Goal: Task Accomplishment & Management: Complete application form

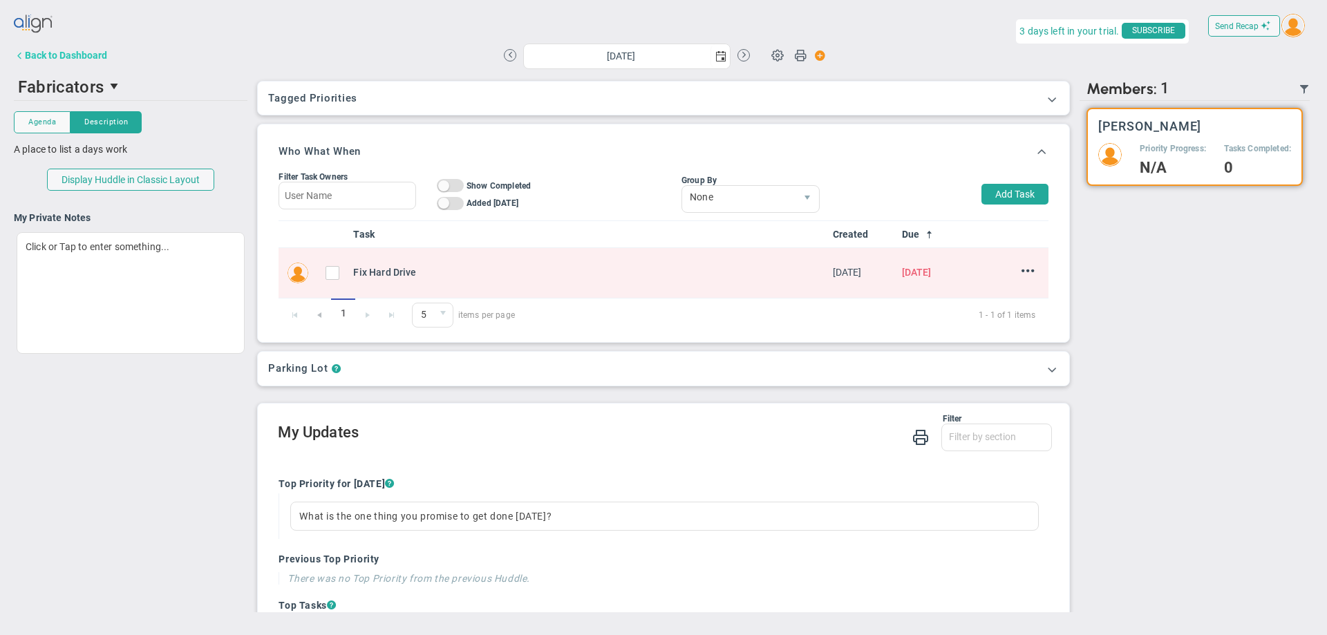
click at [46, 53] on div "Back to Dashboard" at bounding box center [66, 55] width 82 height 11
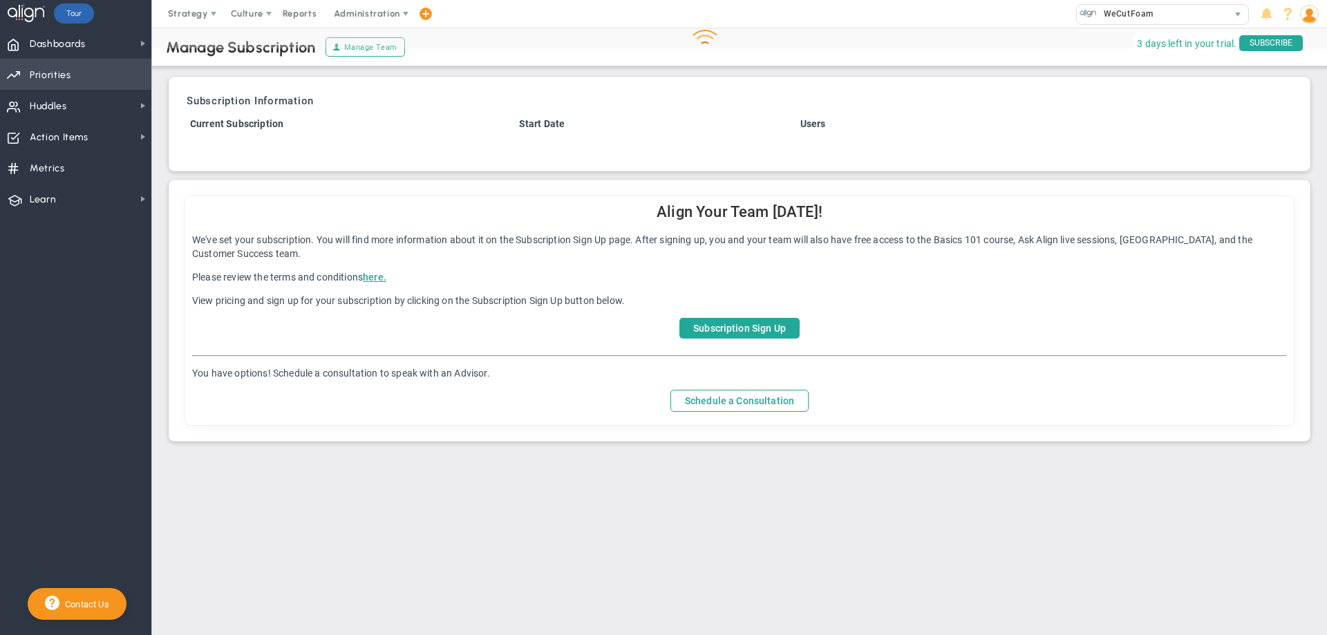
click at [101, 68] on span "Priorities Projects OKR Tree Priorities Projects OKRs" at bounding box center [75, 74] width 151 height 31
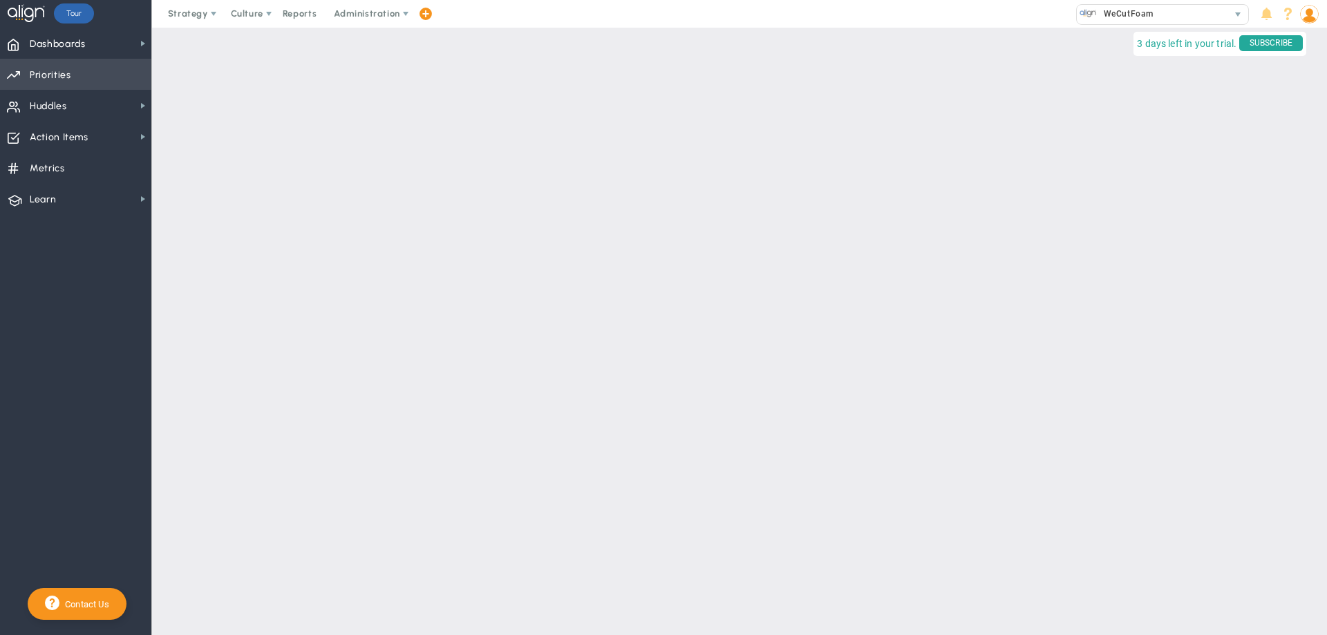
checkbox input "false"
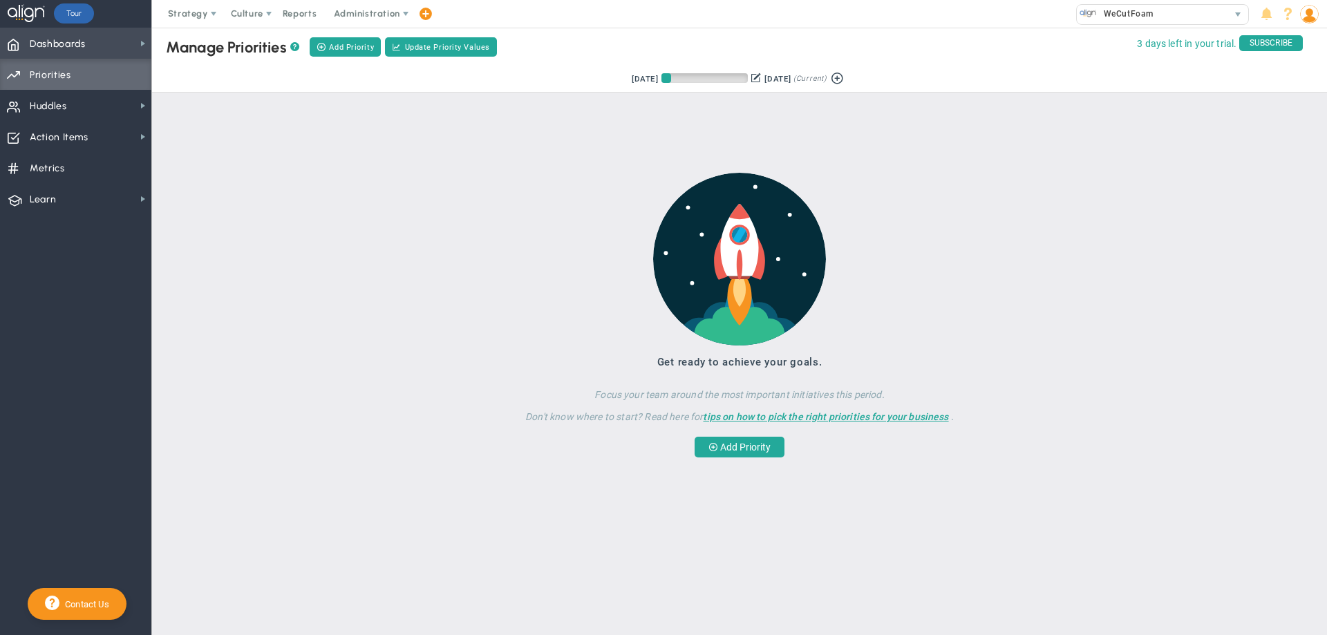
click at [93, 40] on span "Dashboards Dashboards" at bounding box center [75, 43] width 151 height 31
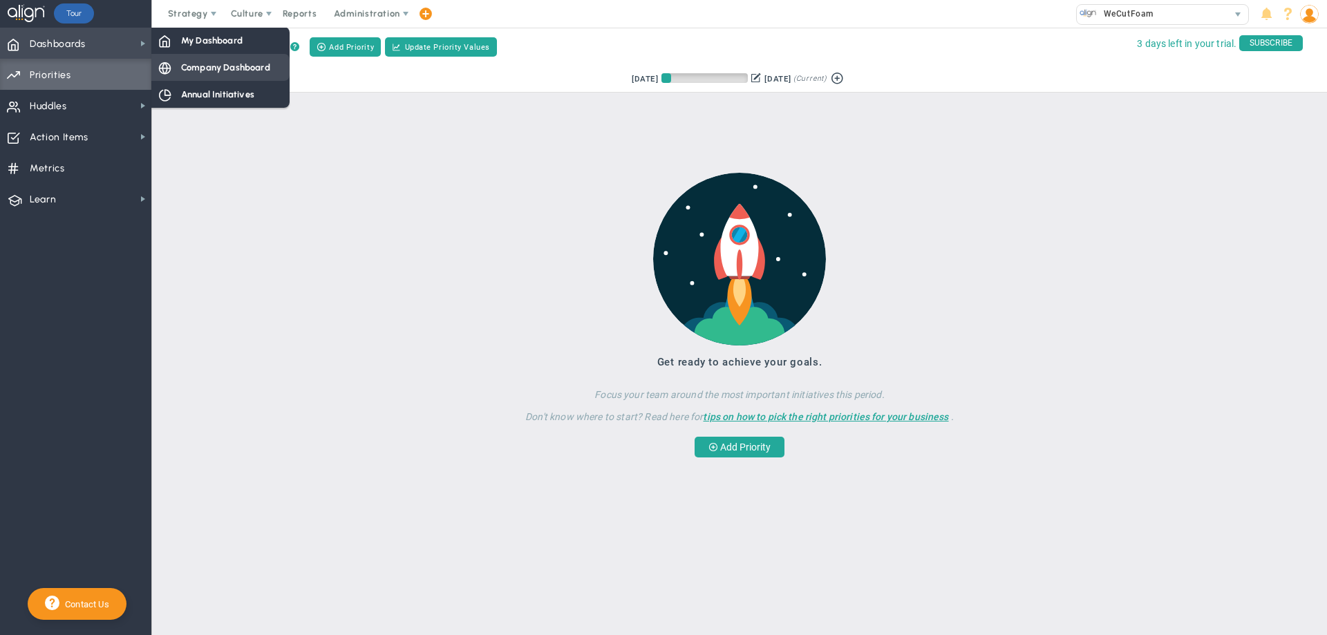
click at [183, 68] on span "Company Dashboard" at bounding box center [225, 67] width 89 height 13
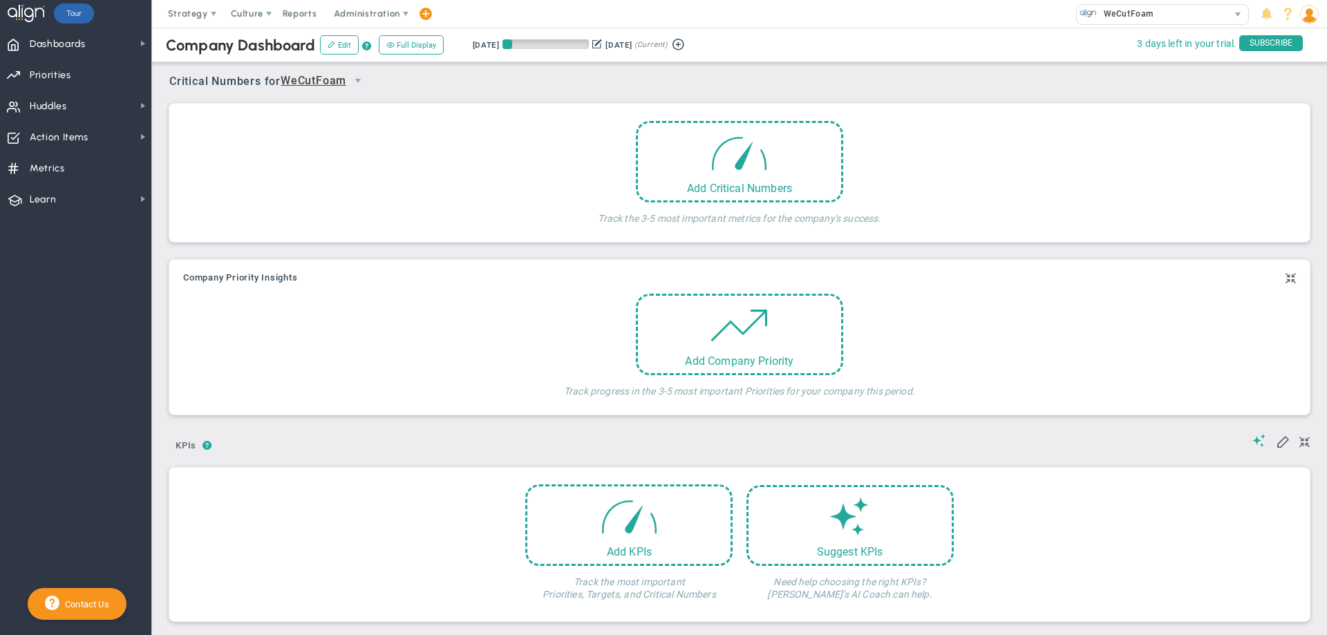
click at [859, 199] on div "Add Critical Numbers Track the 3-5 most important metrics for the company's suc…" at bounding box center [739, 176] width 283 height 111
click at [801, 171] on div "Add Critical Numbers" at bounding box center [739, 159] width 207 height 82
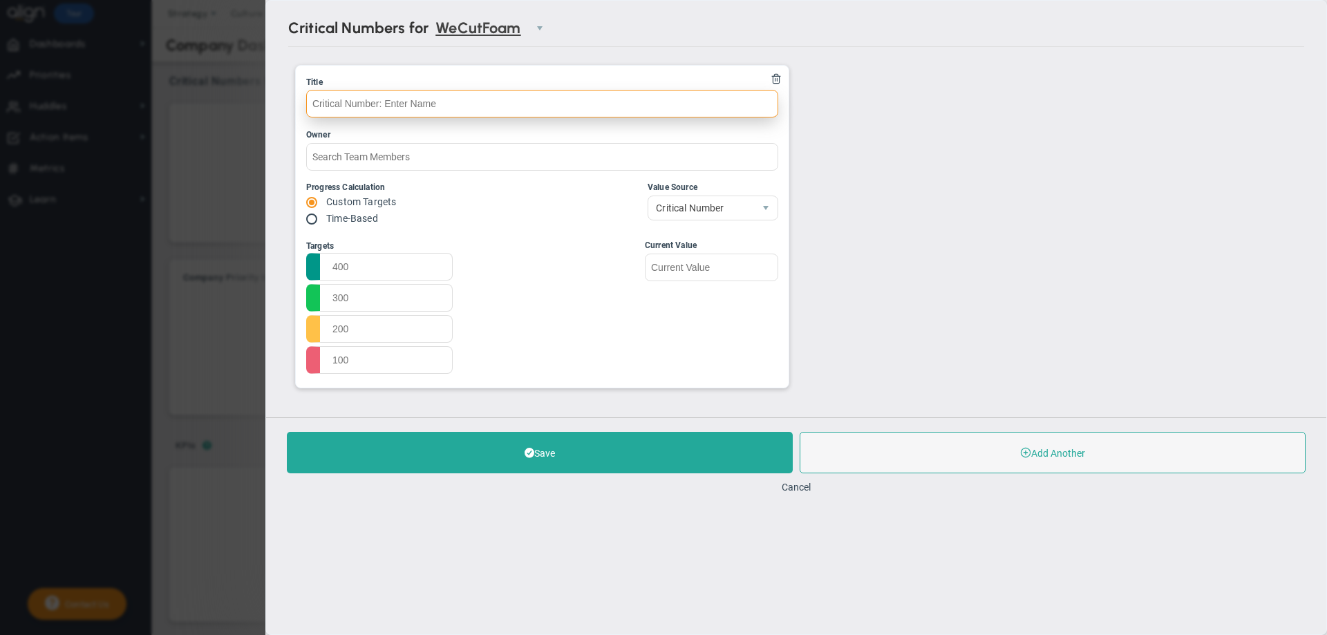
click at [642, 102] on input "text" at bounding box center [542, 104] width 472 height 28
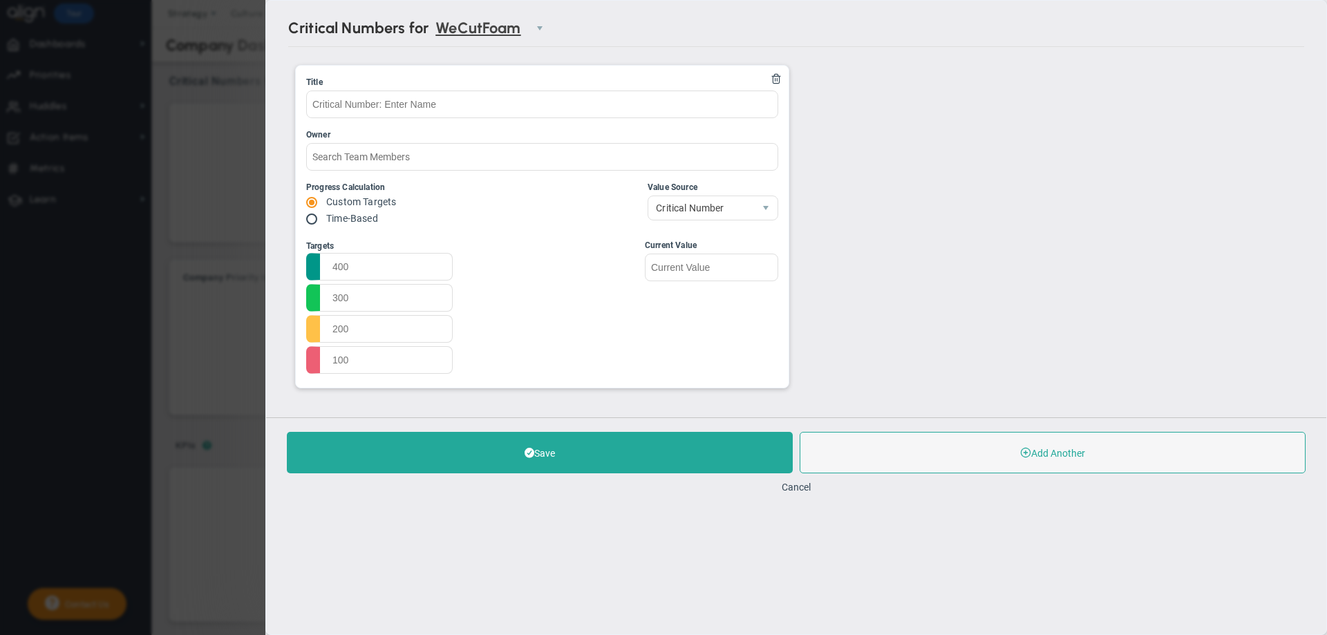
click at [922, 166] on ul "Title Owner Progress Calculation Custom Targets Time-Based Critical Number" at bounding box center [796, 226] width 1016 height 337
click at [807, 485] on button "Cancel" at bounding box center [796, 487] width 29 height 11
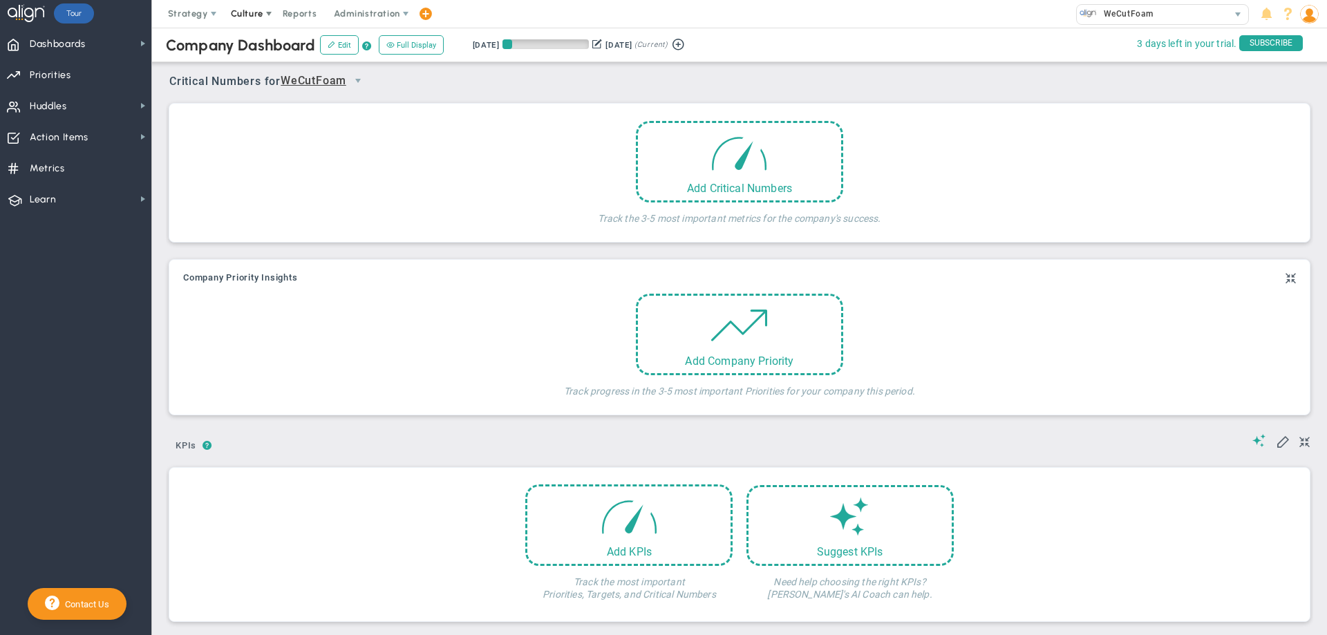
click at [269, 12] on span at bounding box center [268, 13] width 11 height 11
click at [281, 64] on span "Surveys" at bounding box center [268, 69] width 36 height 10
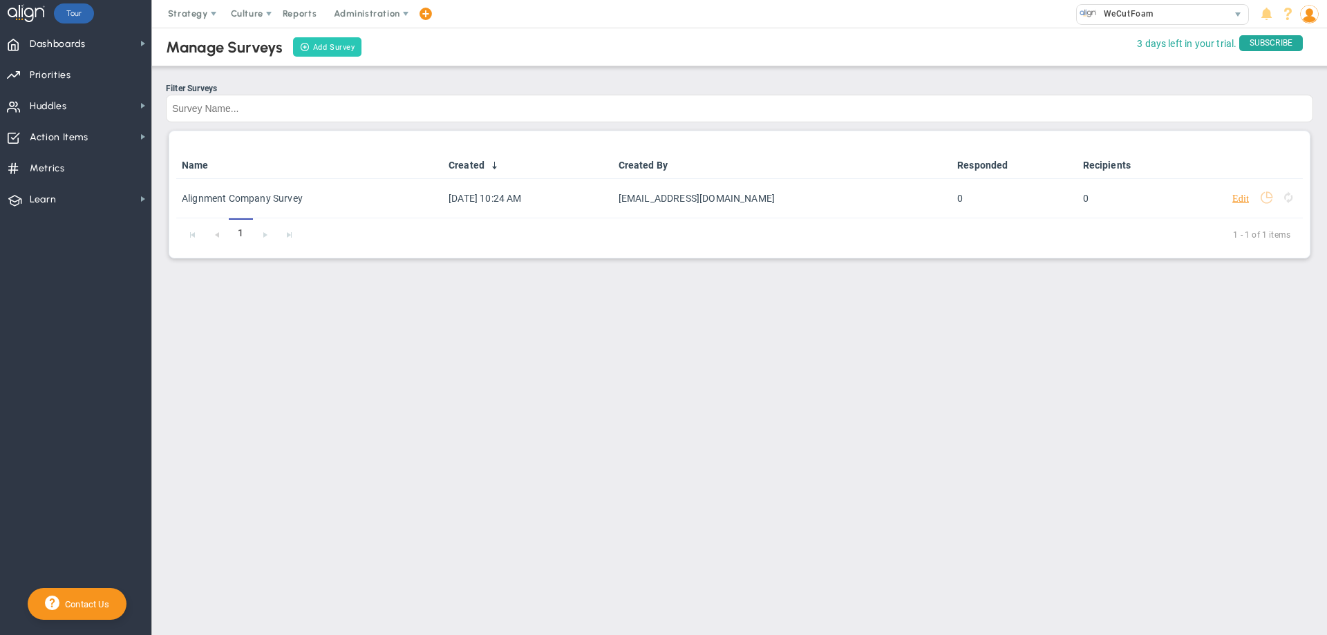
click at [346, 48] on link "Add Survey" at bounding box center [327, 46] width 68 height 19
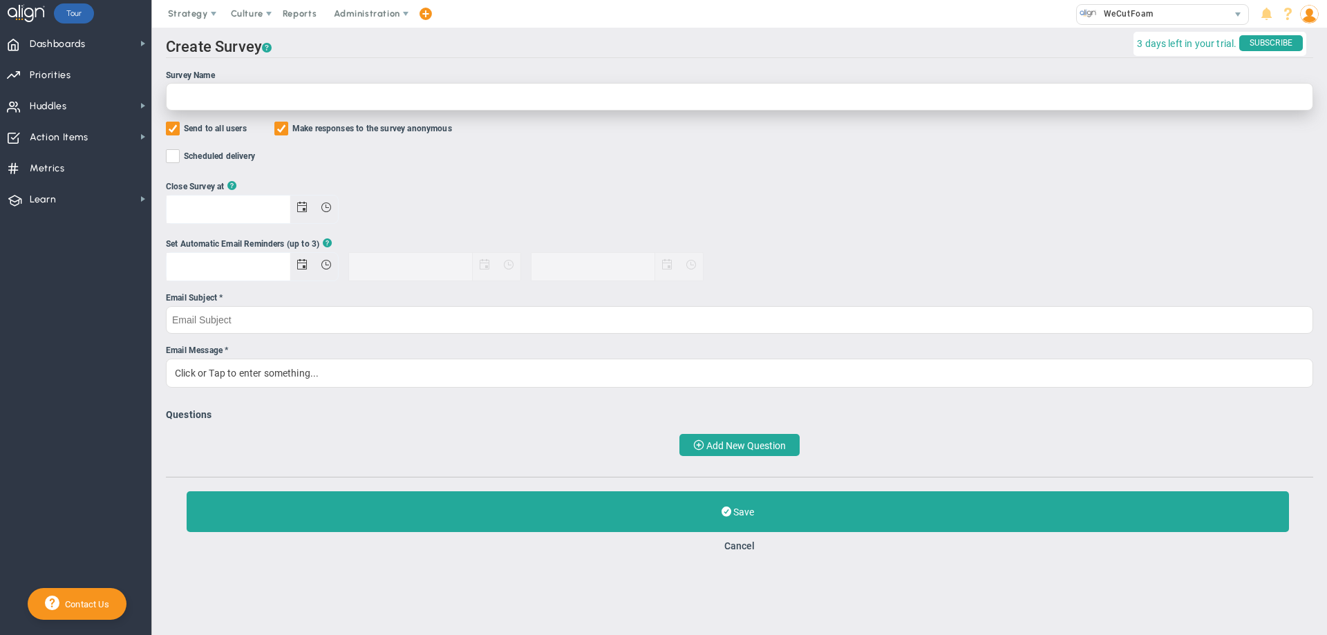
click at [292, 93] on input "Survey Name" at bounding box center [740, 97] width 1148 height 28
type input "Test"
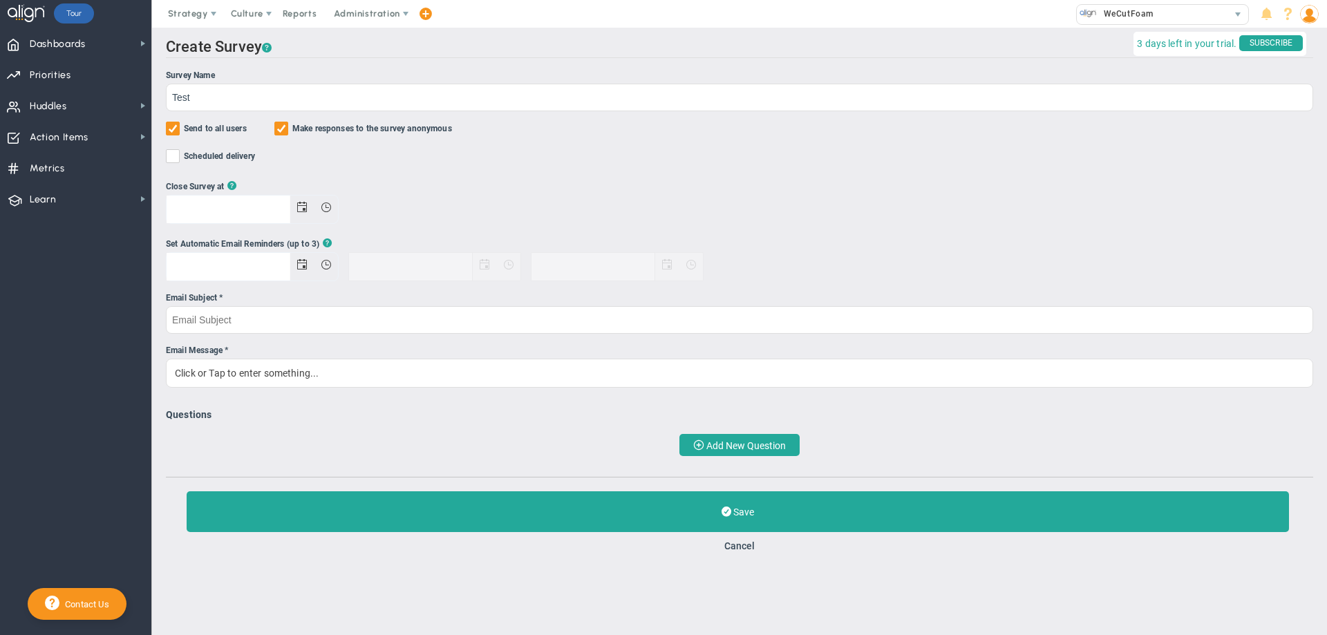
click at [184, 126] on span "Send to all users" at bounding box center [215, 130] width 63 height 16
click at [178, 126] on input "Send to all users" at bounding box center [173, 131] width 9 height 14
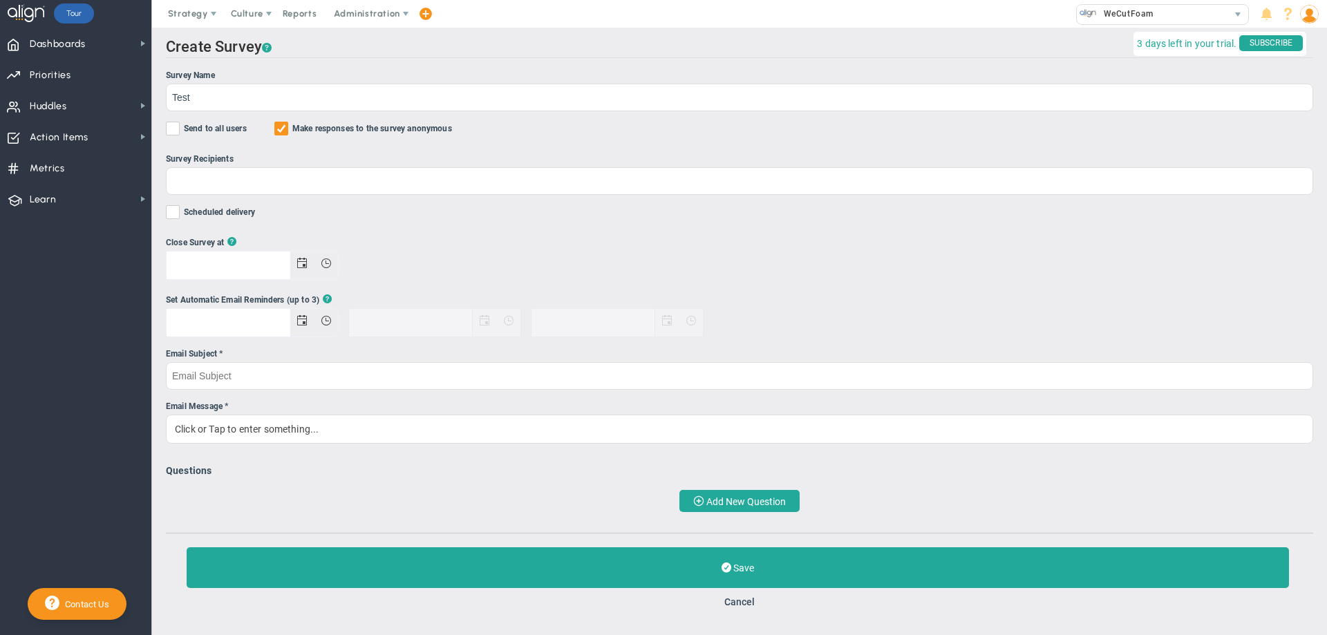
click at [180, 120] on ul "Survey Name Test Send to all users Make responses to the survey anonymous Surve…" at bounding box center [740, 256] width 1148 height 375
click at [180, 124] on span at bounding box center [173, 129] width 14 height 14
click at [178, 124] on input "Send to all users" at bounding box center [173, 131] width 9 height 14
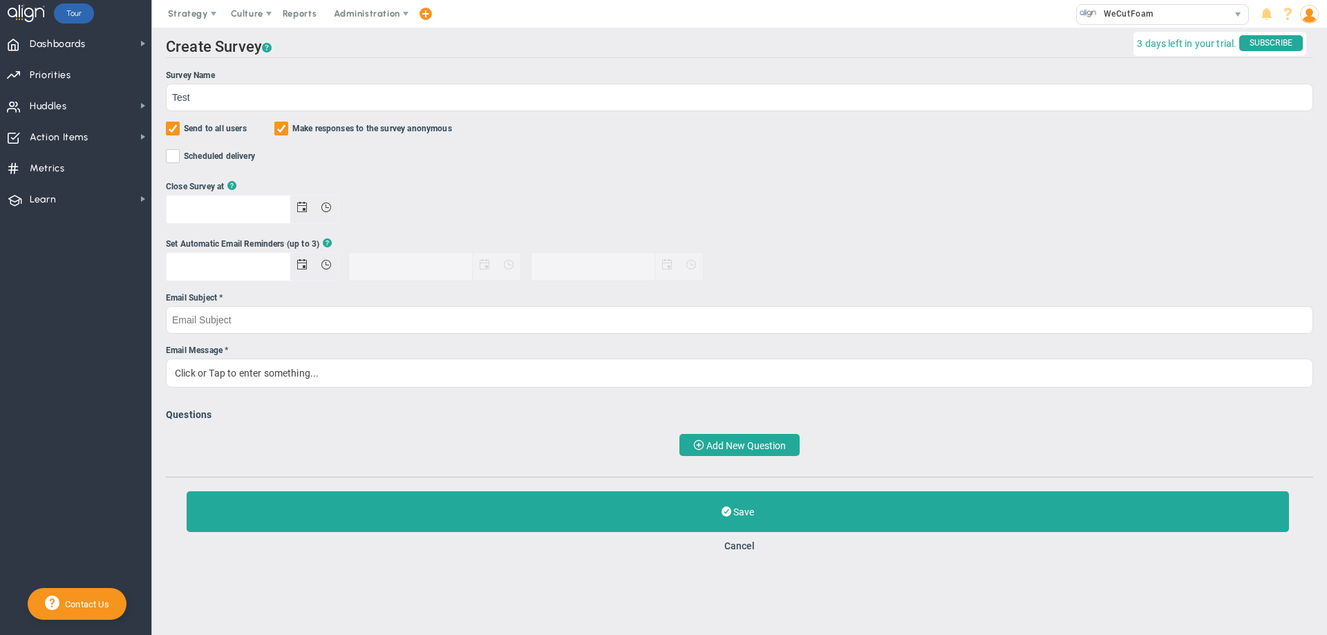
click at [177, 124] on span at bounding box center [173, 129] width 14 height 14
click at [177, 124] on input "Send to all users" at bounding box center [173, 131] width 9 height 14
checkbox input "false"
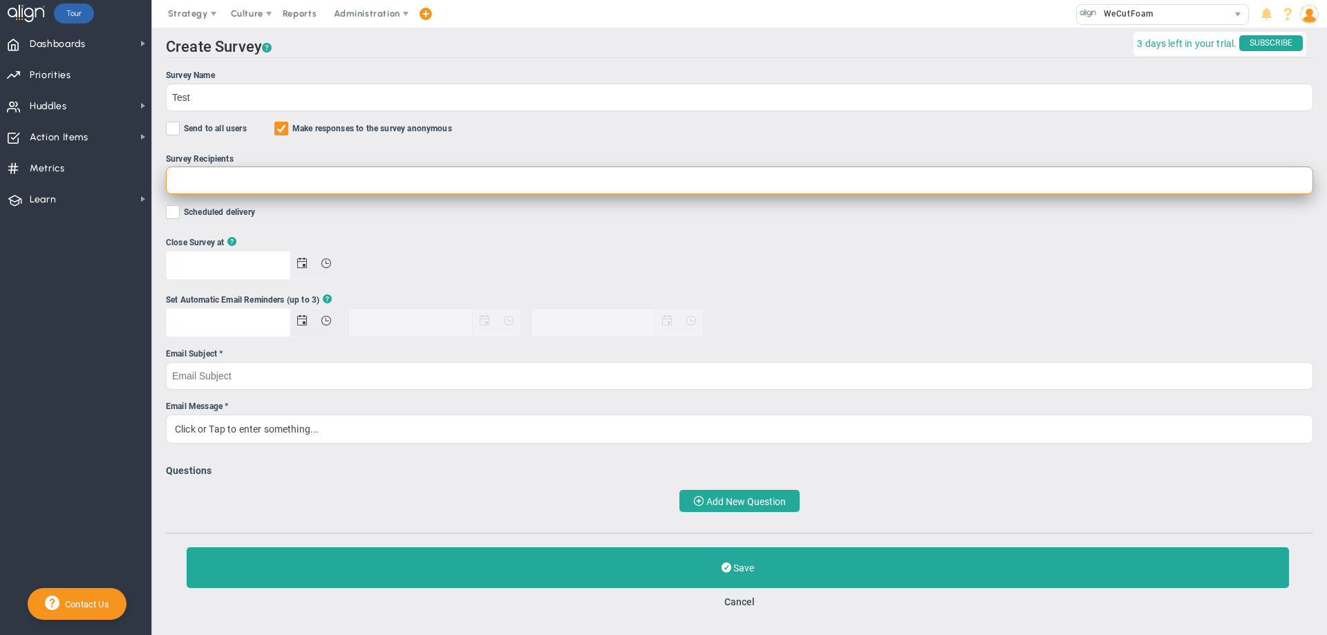
click at [218, 178] on input "Survey Recipients" at bounding box center [740, 181] width 1148 height 28
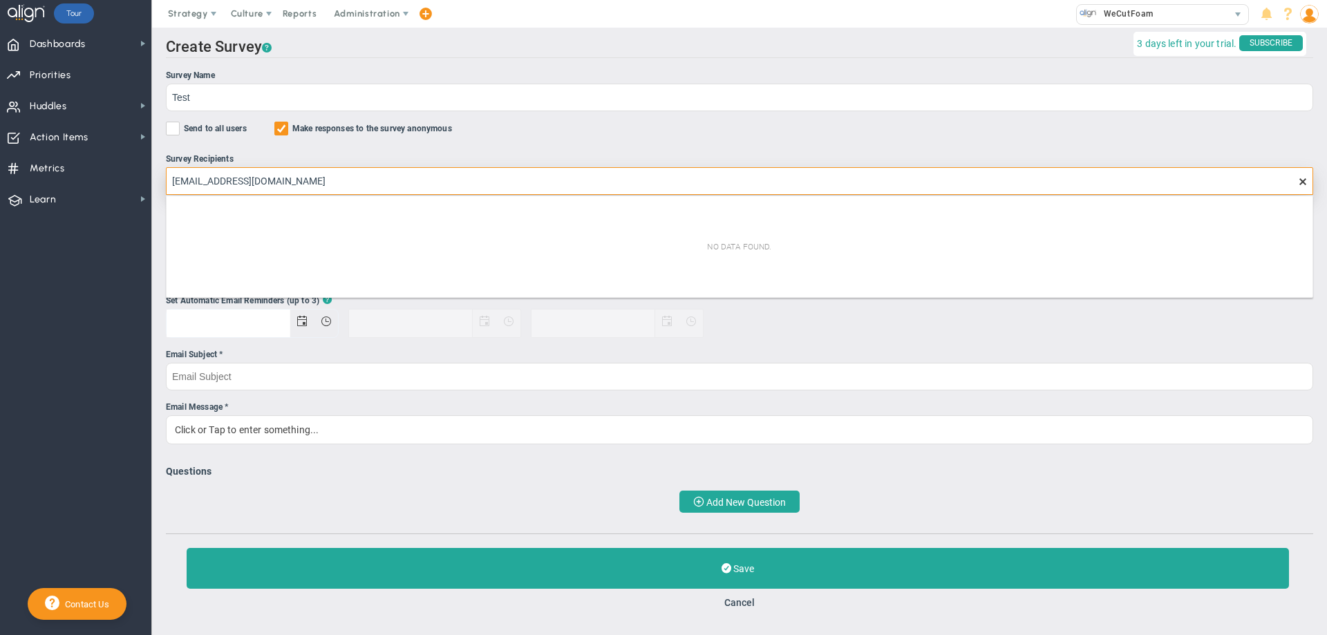
type input "[EMAIL_ADDRESS][DOMAIN_NAME]"
click at [764, 328] on div at bounding box center [740, 323] width 1148 height 29
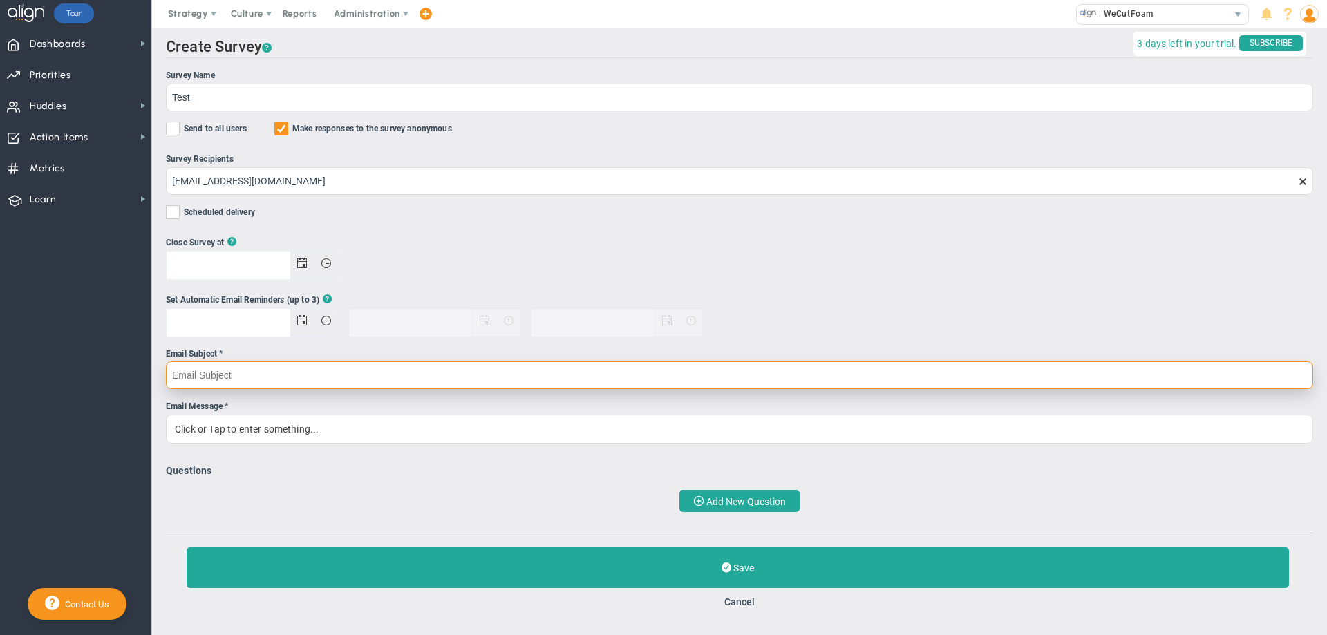
click at [260, 389] on input "Email Subject *" at bounding box center [740, 376] width 1148 height 28
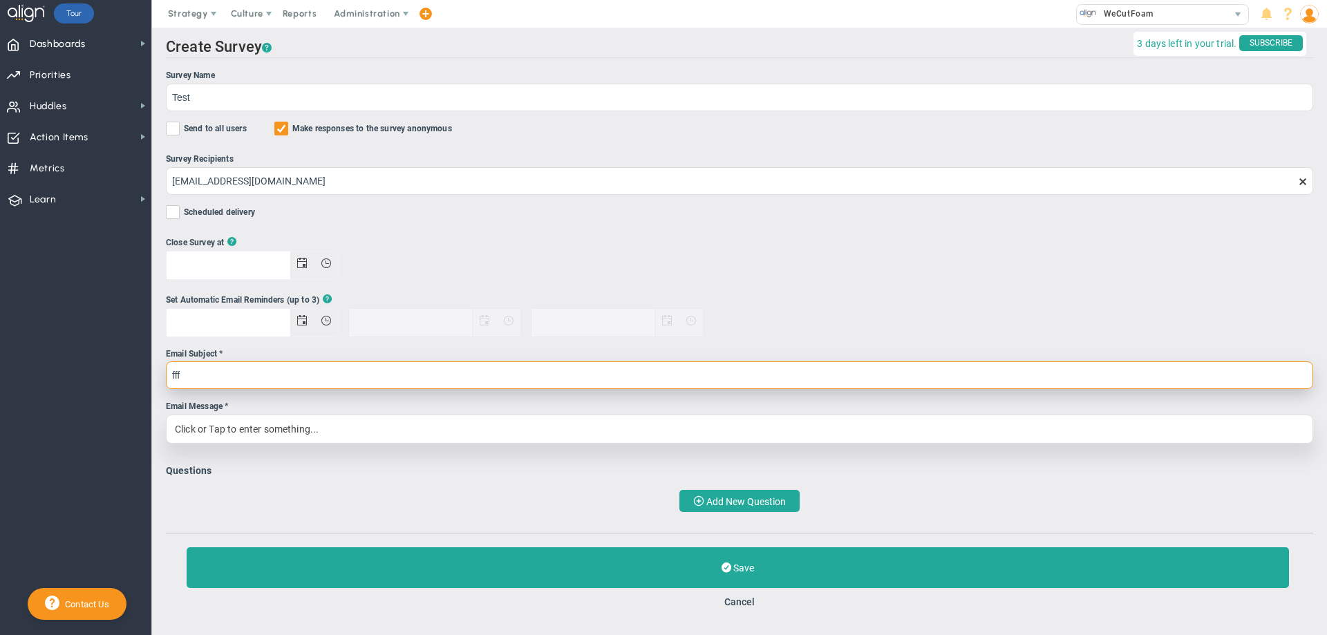
type input "fff"
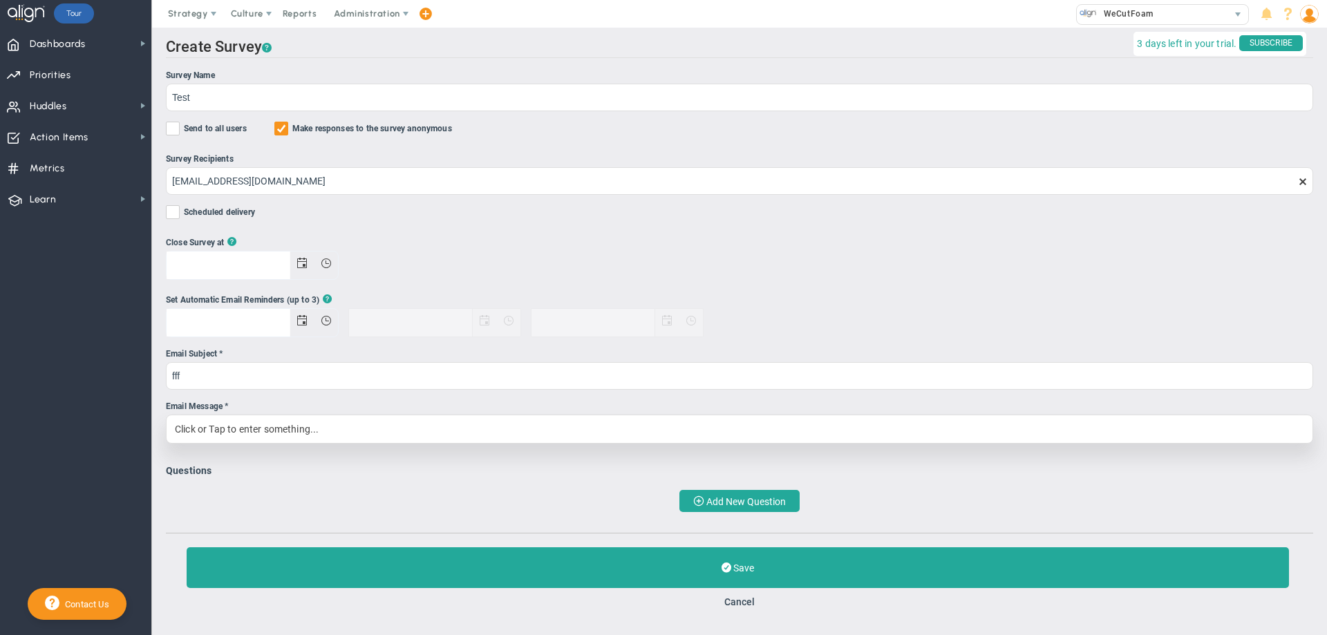
click at [272, 422] on div "Click or Tap to enter something..." at bounding box center [740, 429] width 1148 height 29
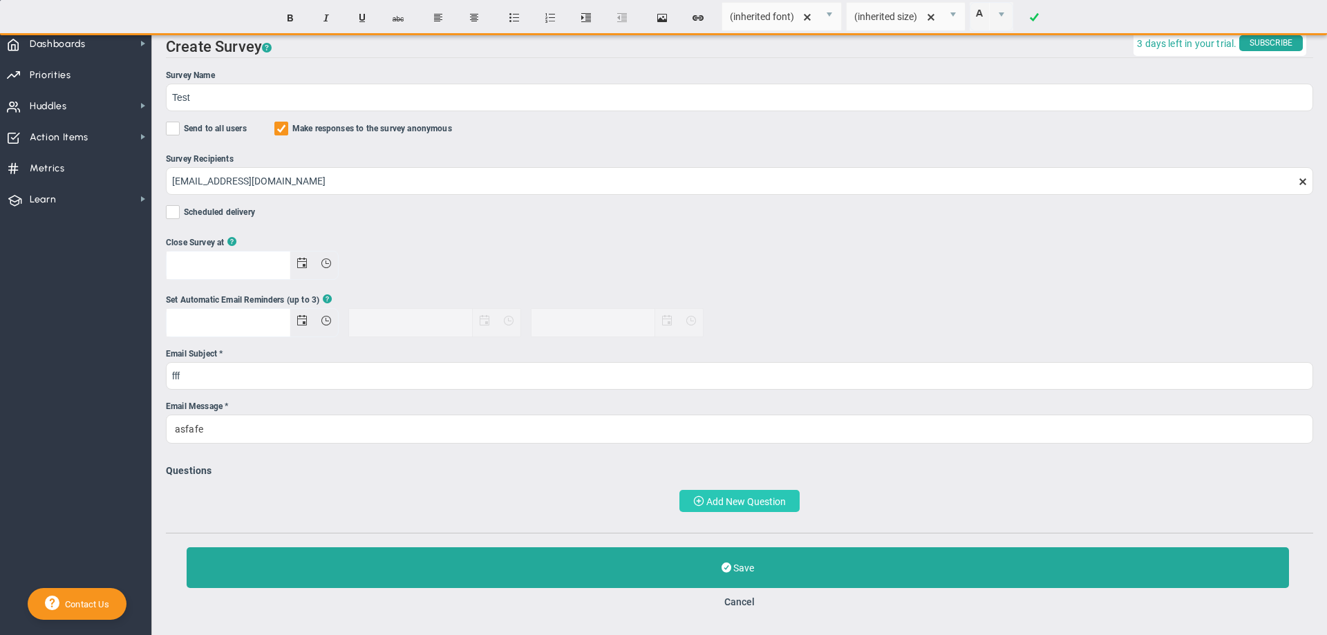
click at [765, 503] on span "Add New Question" at bounding box center [747, 501] width 80 height 11
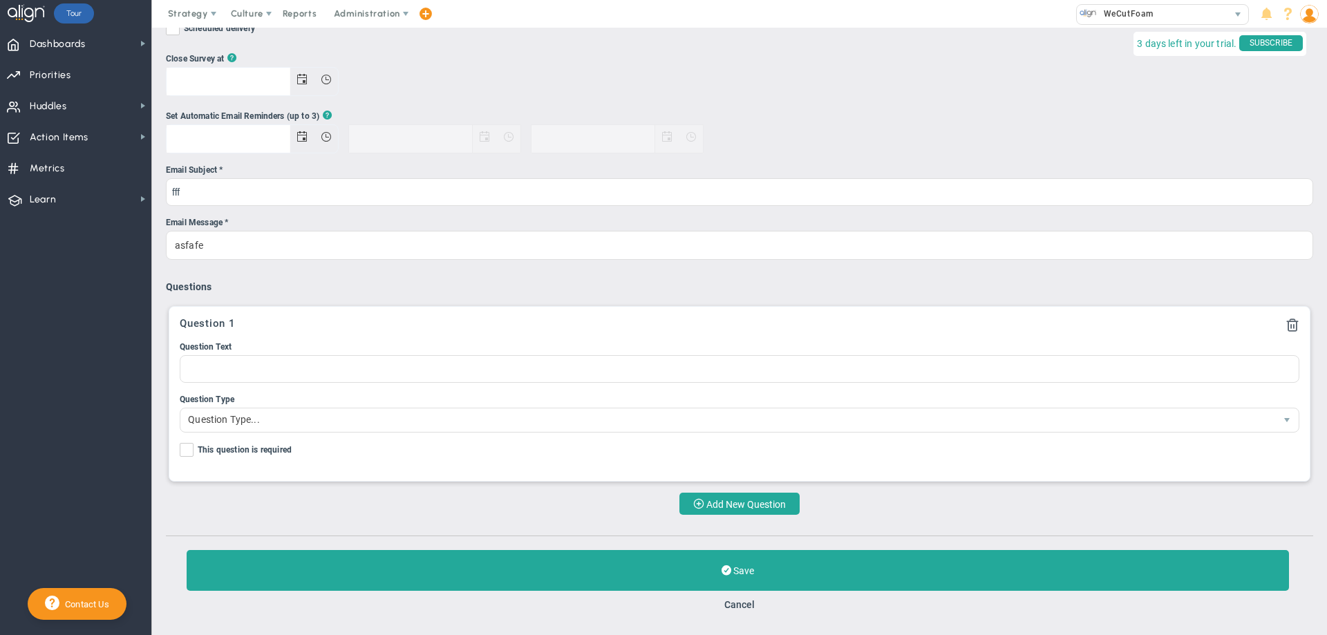
scroll to position [187, 0]
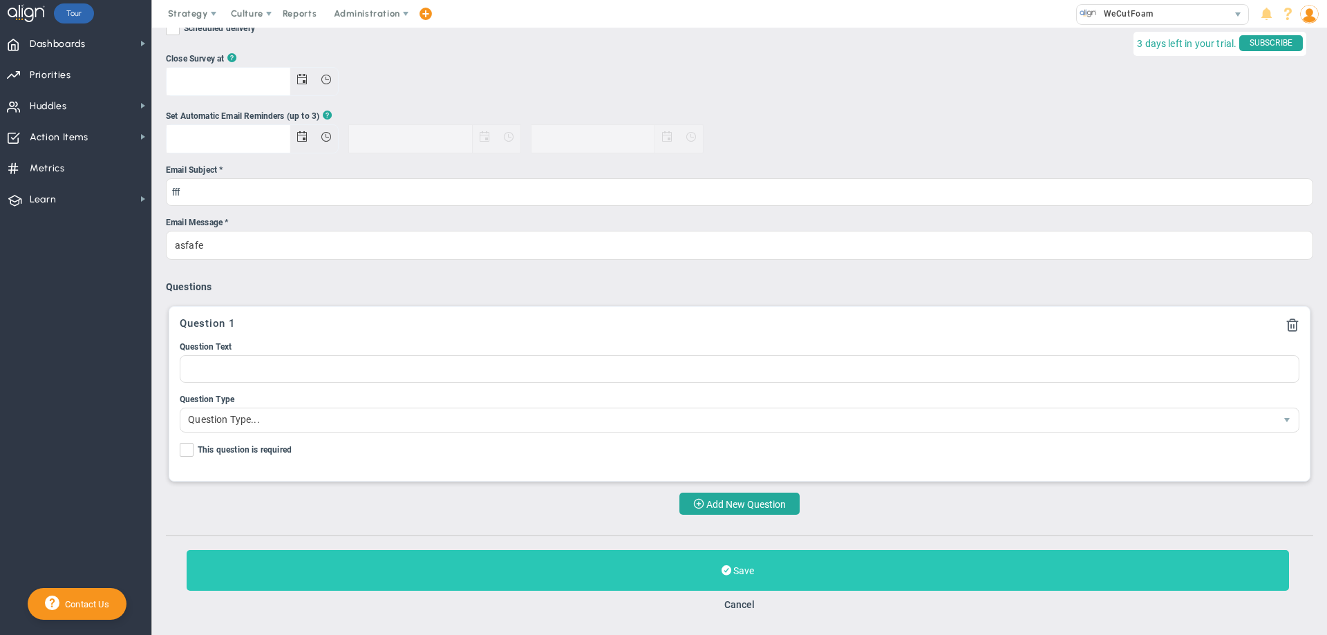
click at [582, 579] on button "Save" at bounding box center [738, 570] width 1103 height 41
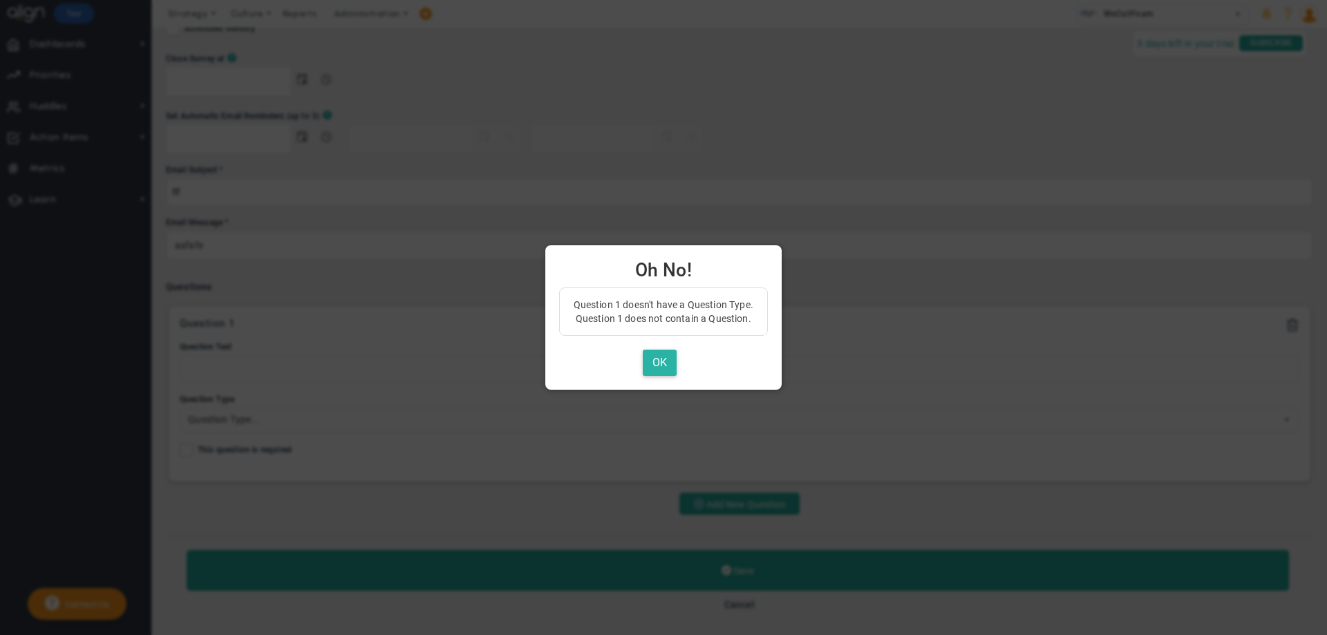
click at [664, 365] on button "OK" at bounding box center [660, 363] width 34 height 27
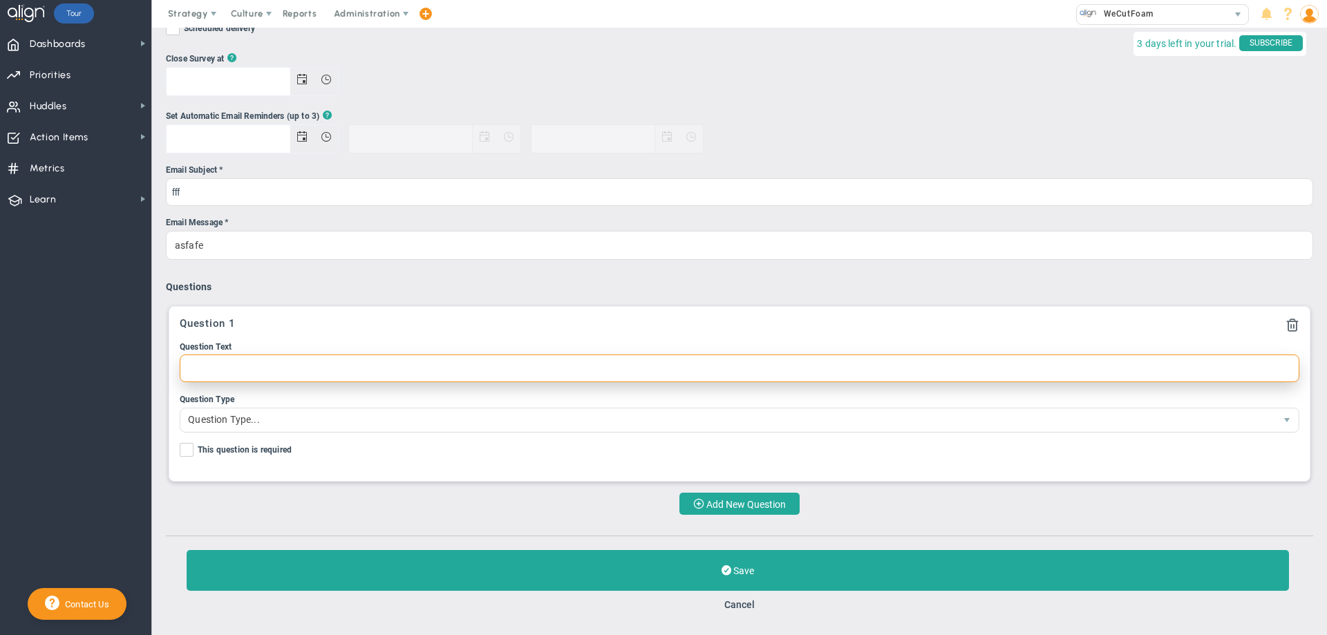
click at [388, 368] on input "Question Text" at bounding box center [740, 369] width 1120 height 28
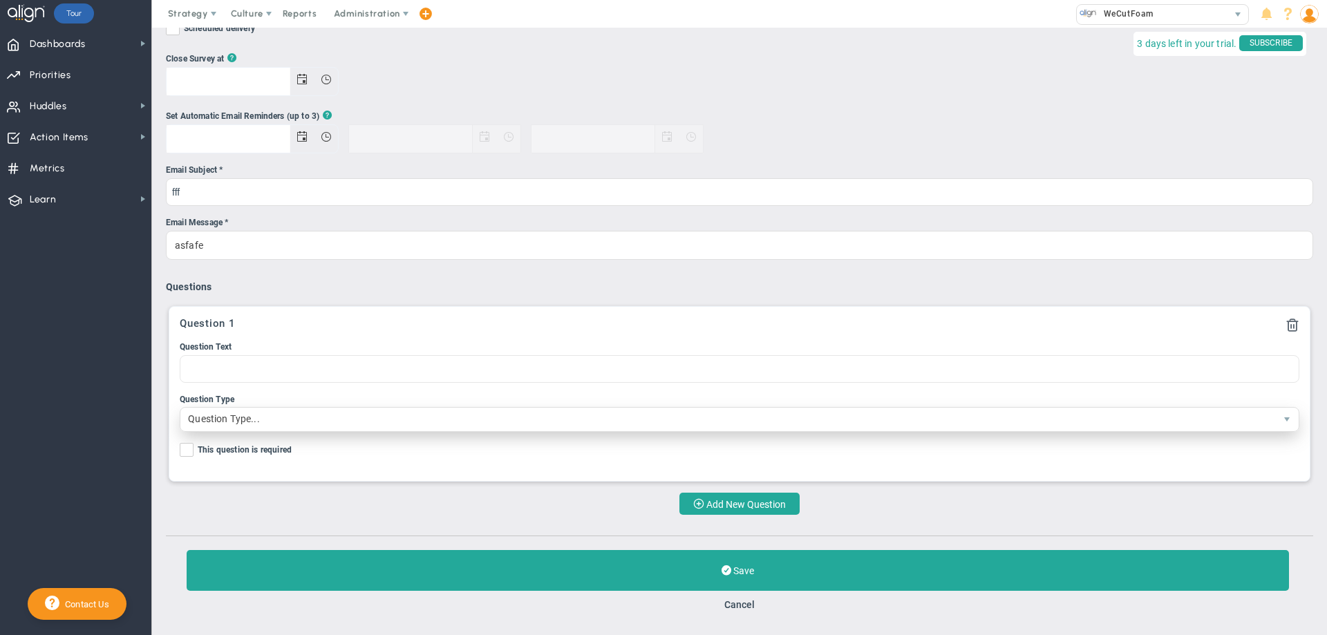
click at [354, 425] on span "Question Type..." at bounding box center [727, 420] width 1095 height 24
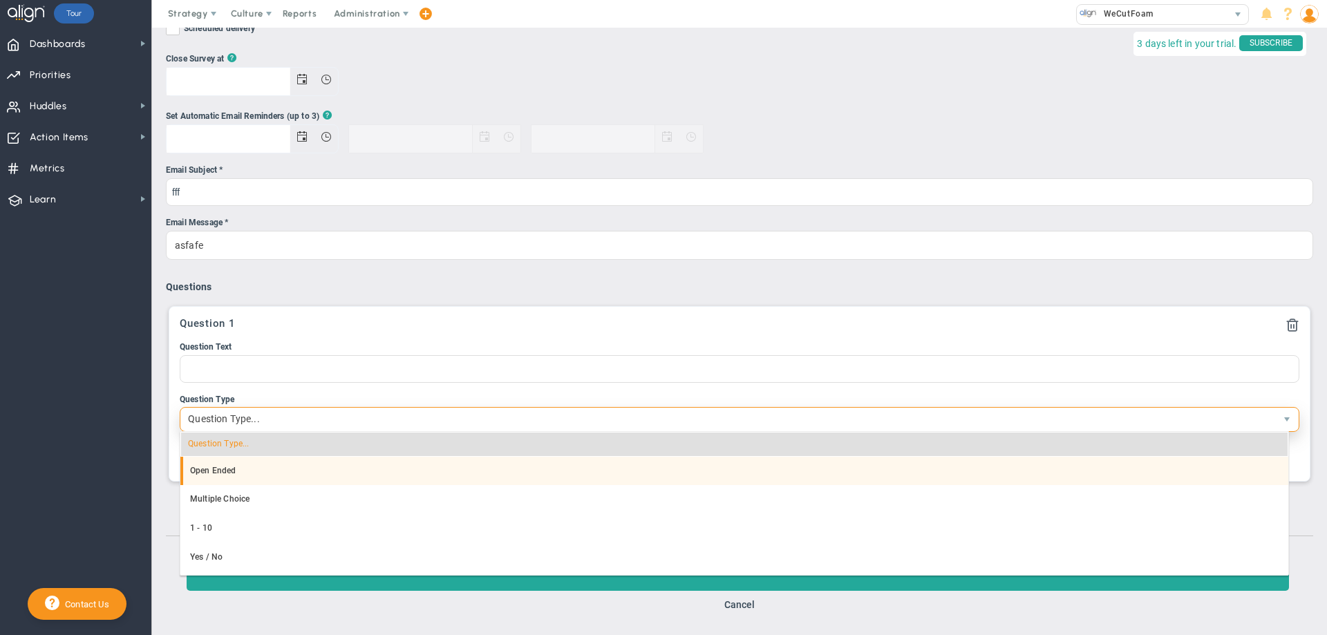
click at [306, 470] on li "Open Ended" at bounding box center [734, 471] width 1108 height 29
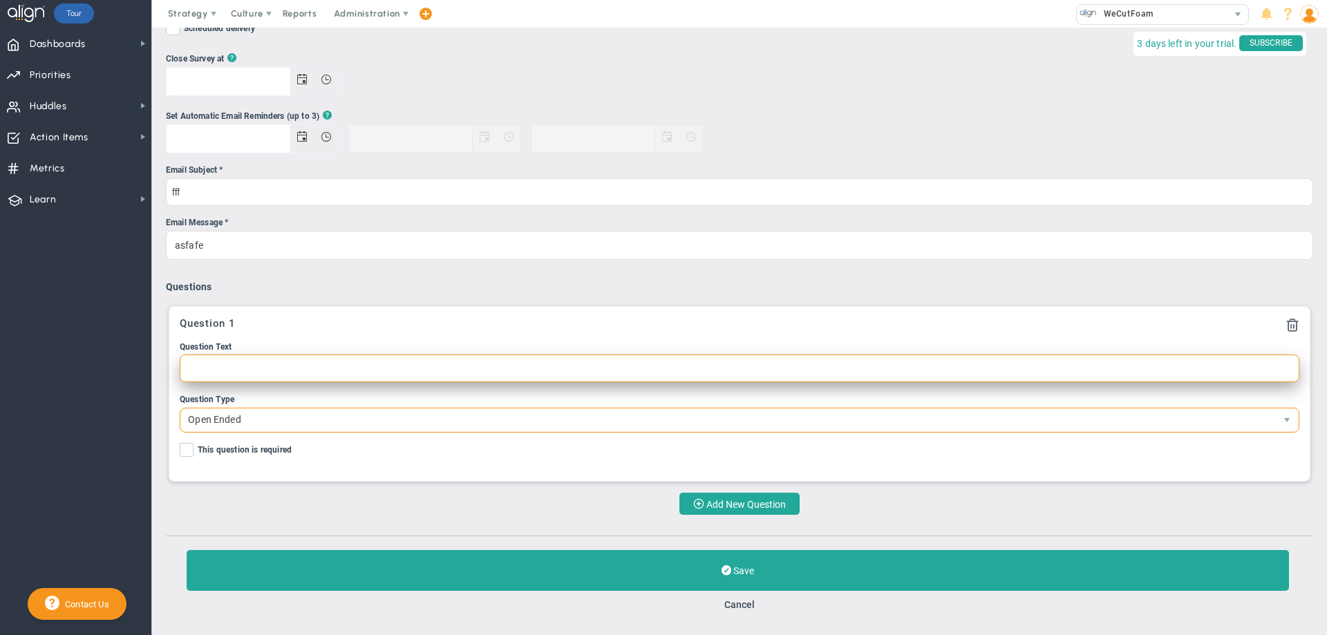
click at [297, 371] on input "Question Text" at bounding box center [740, 369] width 1120 height 28
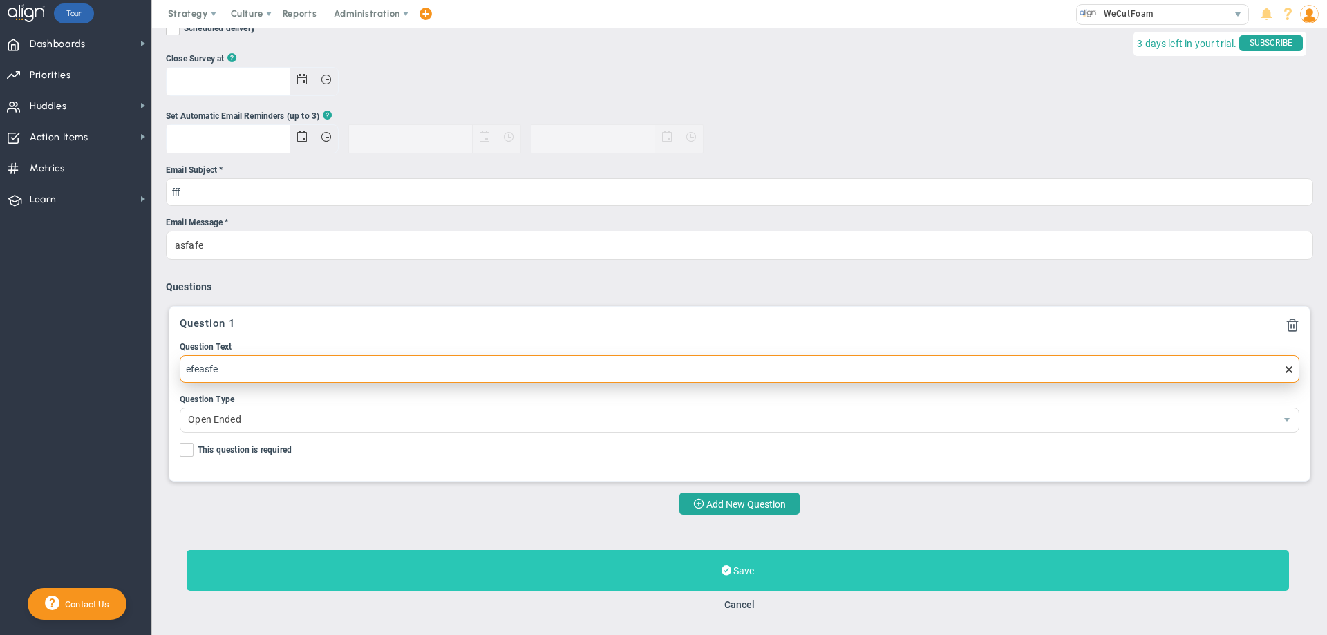
type input "efeasfe"
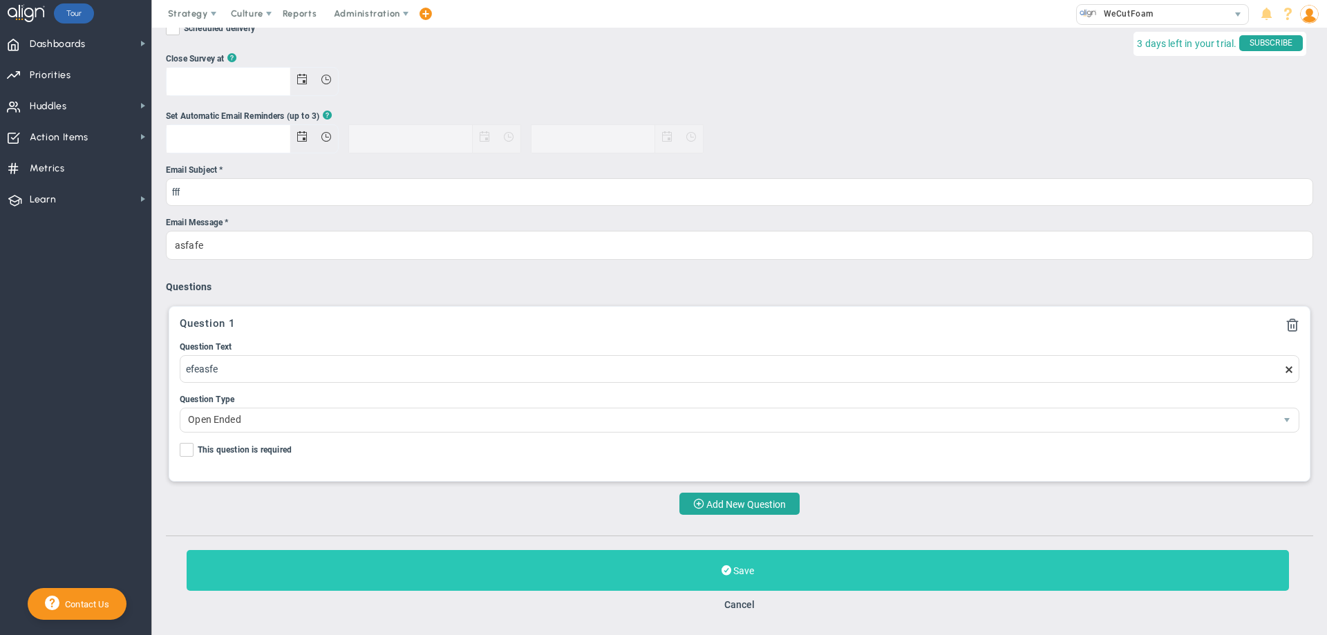
click at [698, 557] on button "Save" at bounding box center [738, 570] width 1103 height 41
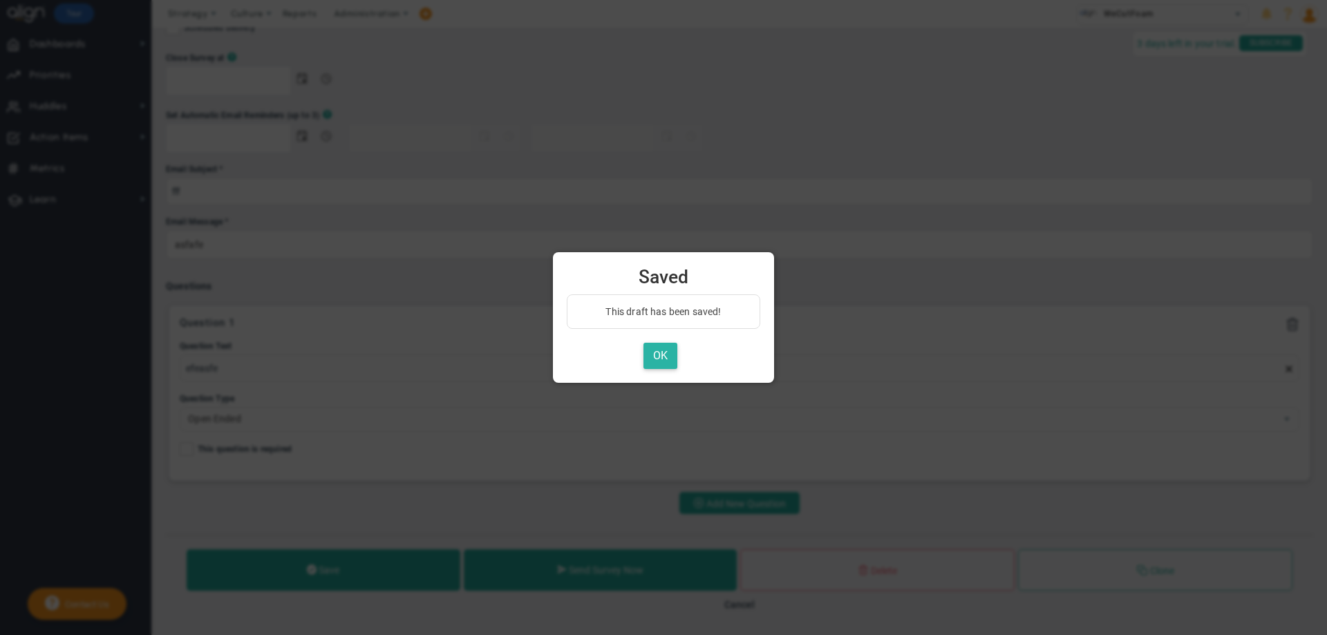
click at [661, 365] on button "OK" at bounding box center [661, 356] width 34 height 27
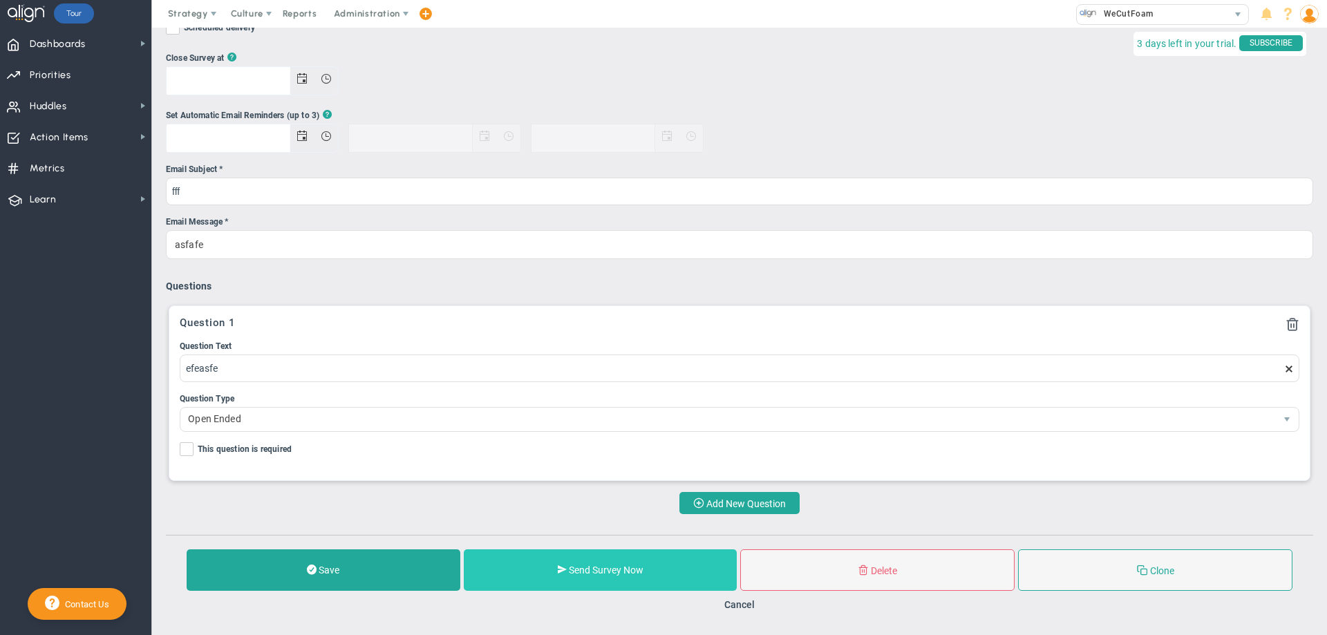
click at [613, 559] on button "Send Survey Now" at bounding box center [601, 570] width 274 height 41
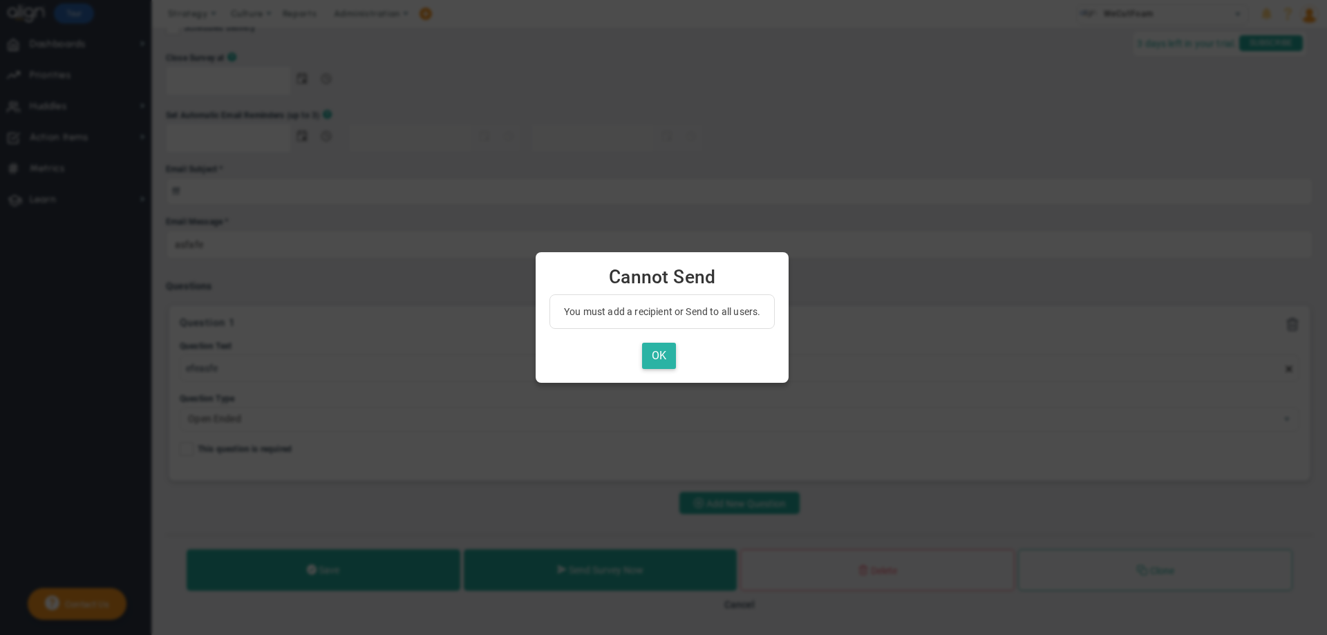
click at [664, 355] on button "OK" at bounding box center [659, 356] width 34 height 27
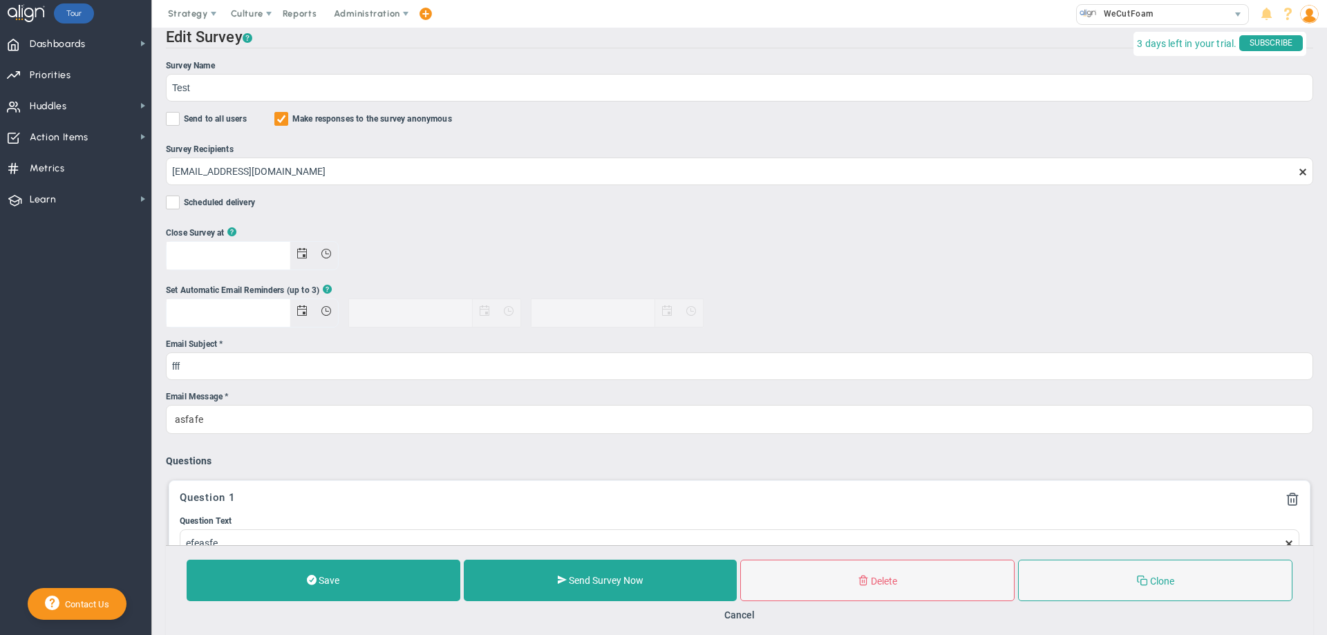
scroll to position [0, 0]
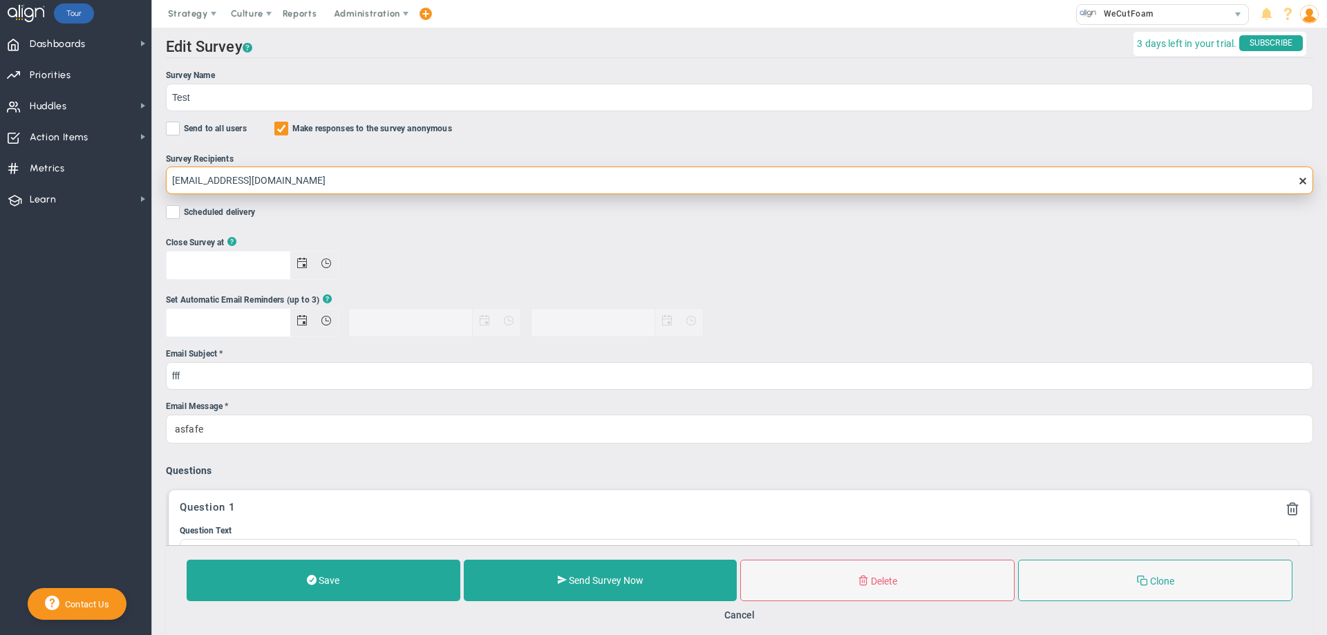
click at [329, 187] on input "[EMAIL_ADDRESS][DOMAIN_NAME]" at bounding box center [740, 181] width 1148 height 28
click at [330, 185] on input "[EMAIL_ADDRESS][DOMAIN_NAME]" at bounding box center [740, 181] width 1148 height 28
type input "[EMAIL_ADDRESS]."
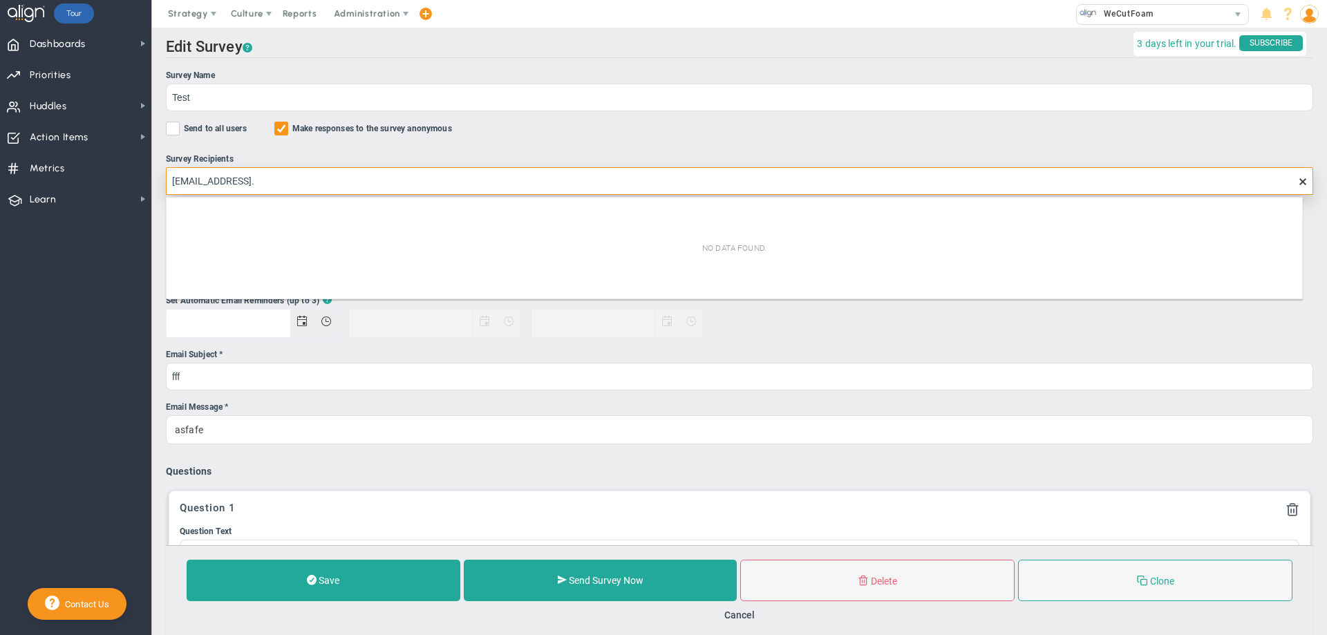
drag, startPoint x: 308, startPoint y: 183, endPoint x: 154, endPoint y: 189, distance: 153.6
click at [154, 189] on div "Create Edit eNPS Survey ? Survey Name Test Send to all users Make responses to …" at bounding box center [739, 424] width 1175 height 793
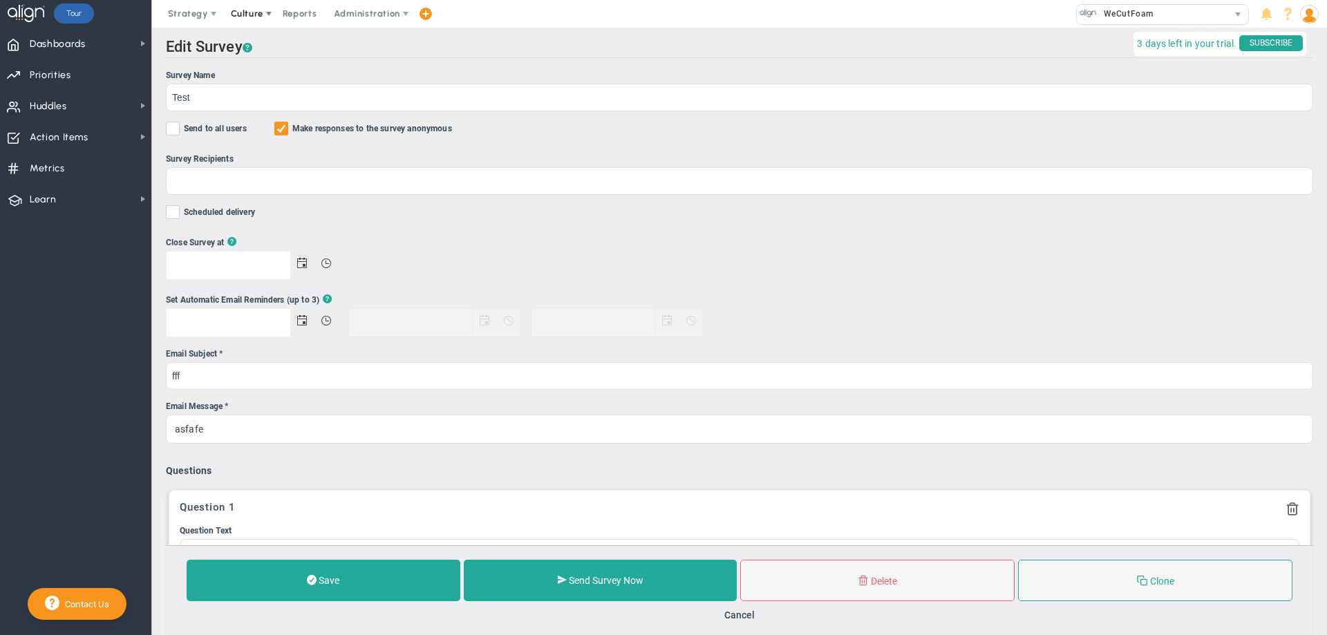
click at [268, 14] on span at bounding box center [268, 13] width 11 height 11
click at [286, 102] on span "Announcements" at bounding box center [276, 97] width 111 height 28
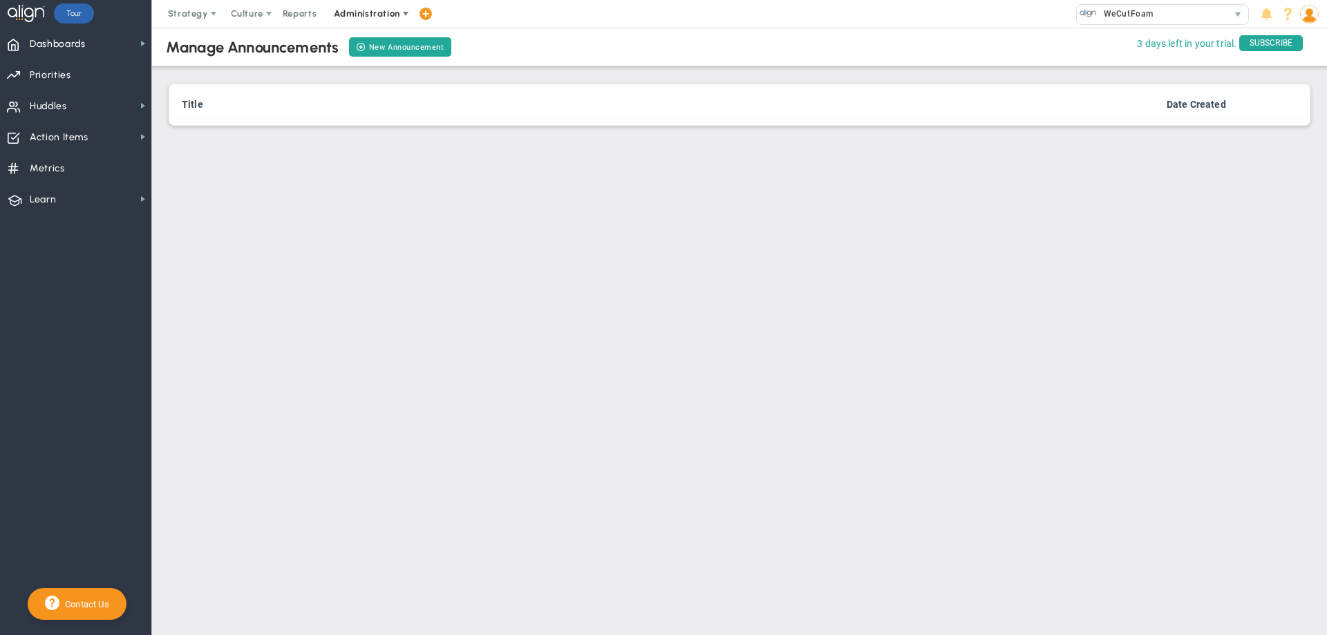
click at [361, 6] on span "Administration" at bounding box center [368, 14] width 88 height 28
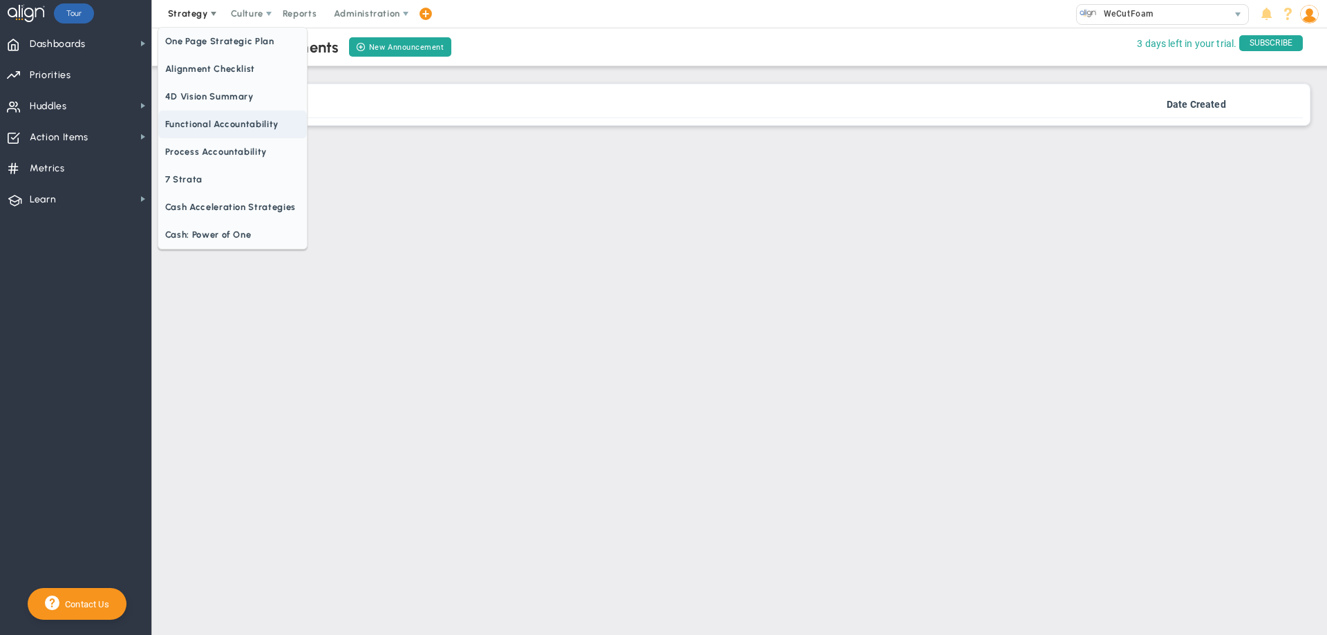
click at [216, 122] on span "Functional Accountability" at bounding box center [232, 125] width 149 height 28
